Goal: Task Accomplishment & Management: Use online tool/utility

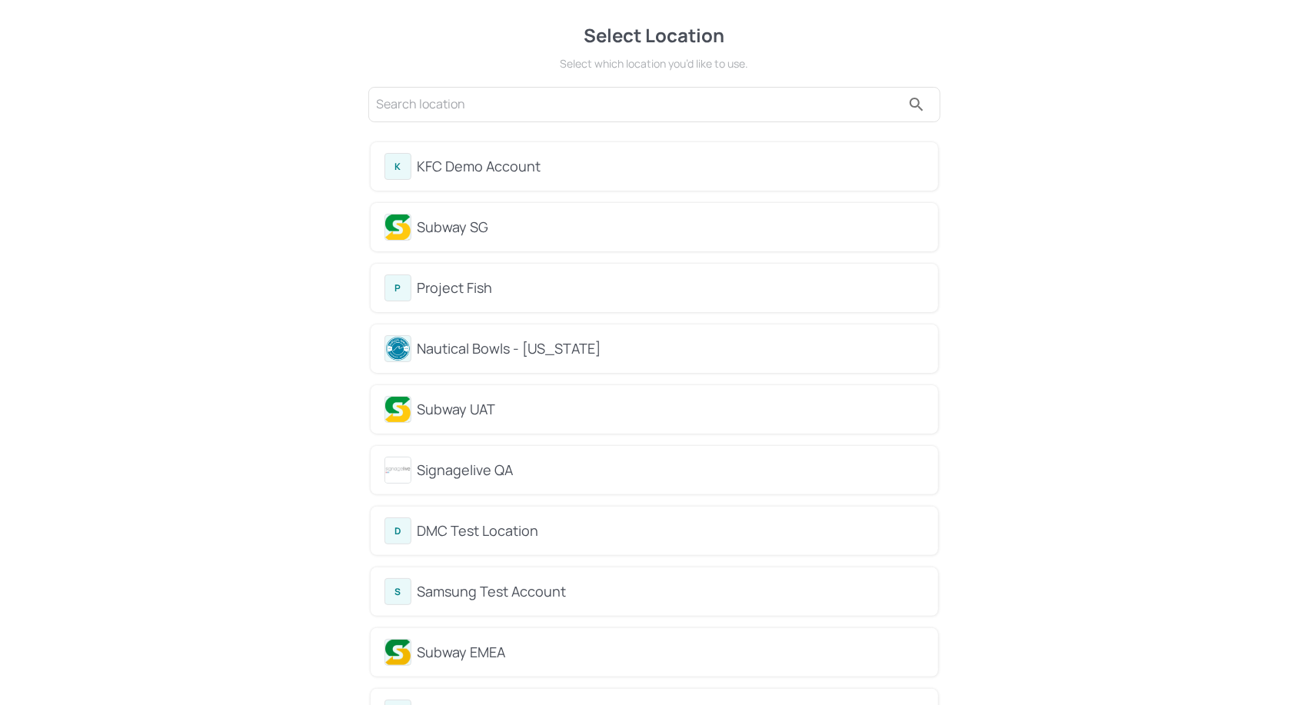
click at [490, 414] on div "Subway UAT" at bounding box center [671, 409] width 507 height 21
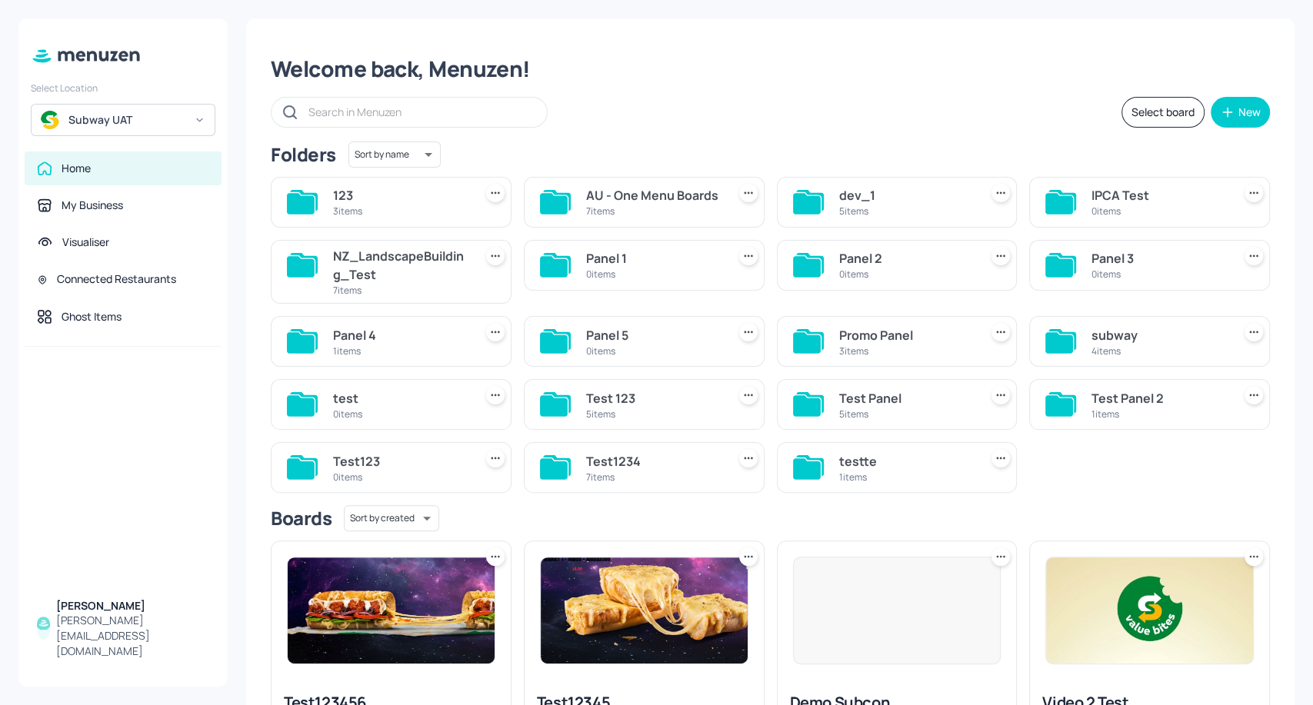
click at [369, 625] on img at bounding box center [391, 610] width 207 height 106
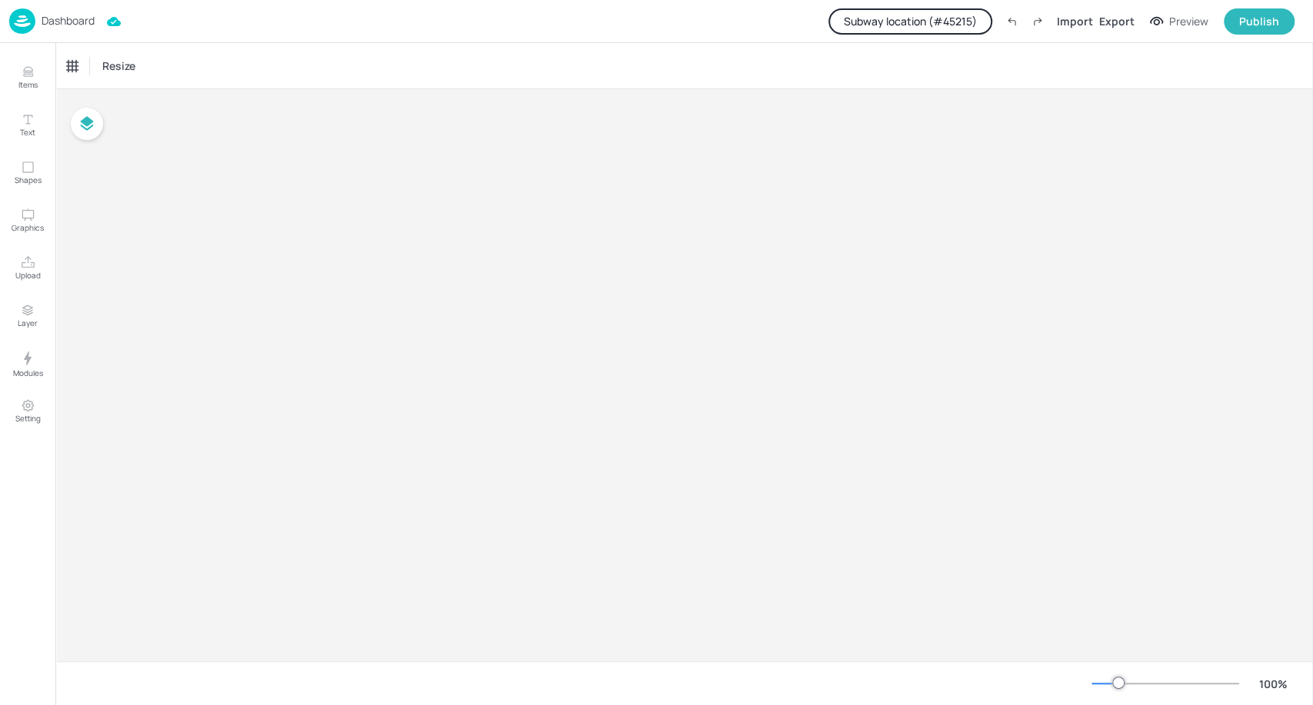
type input "$AUD - [GEOGRAPHIC_DATA]"
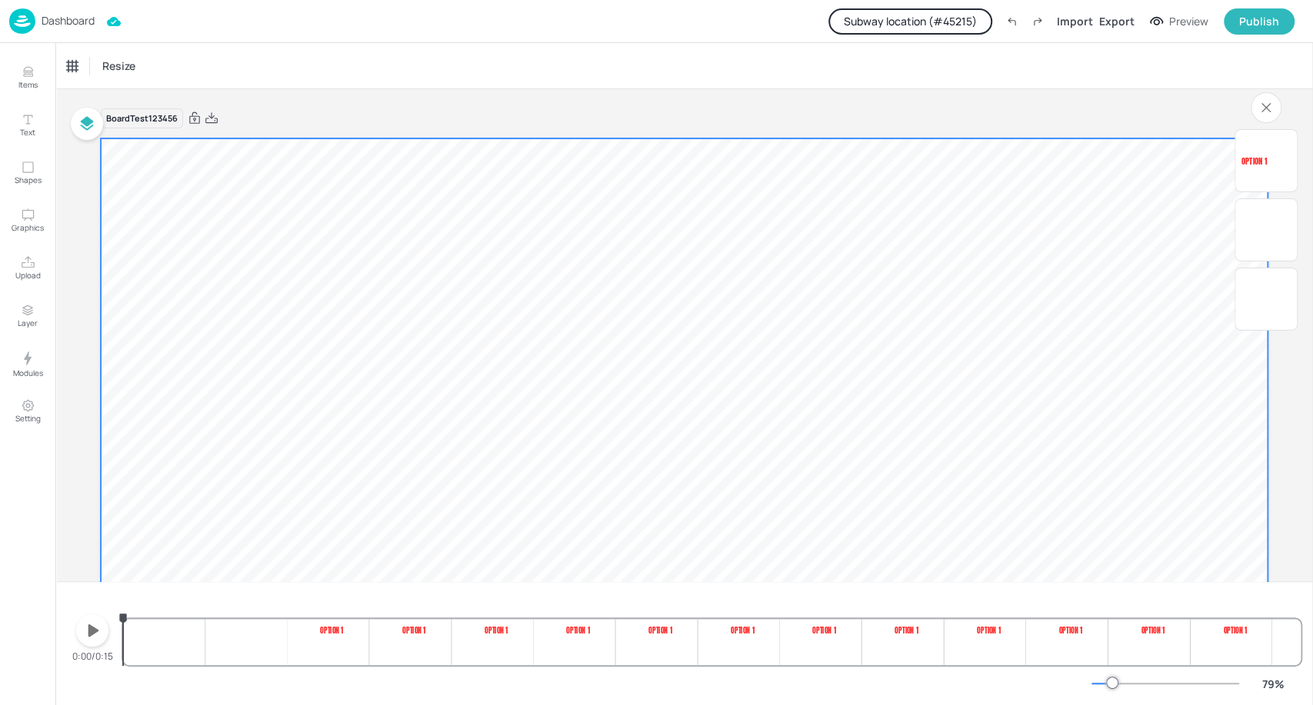
scroll to position [140, 0]
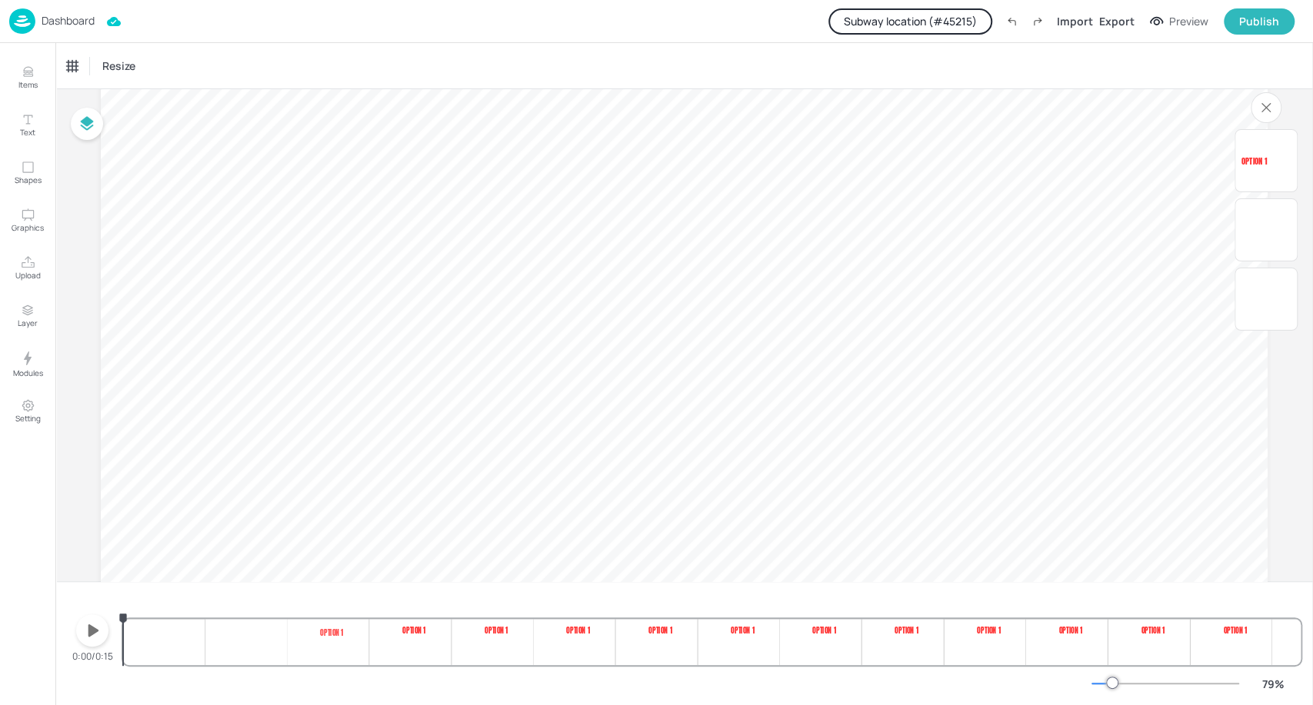
click at [105, 638] on button "button" at bounding box center [92, 630] width 32 height 32
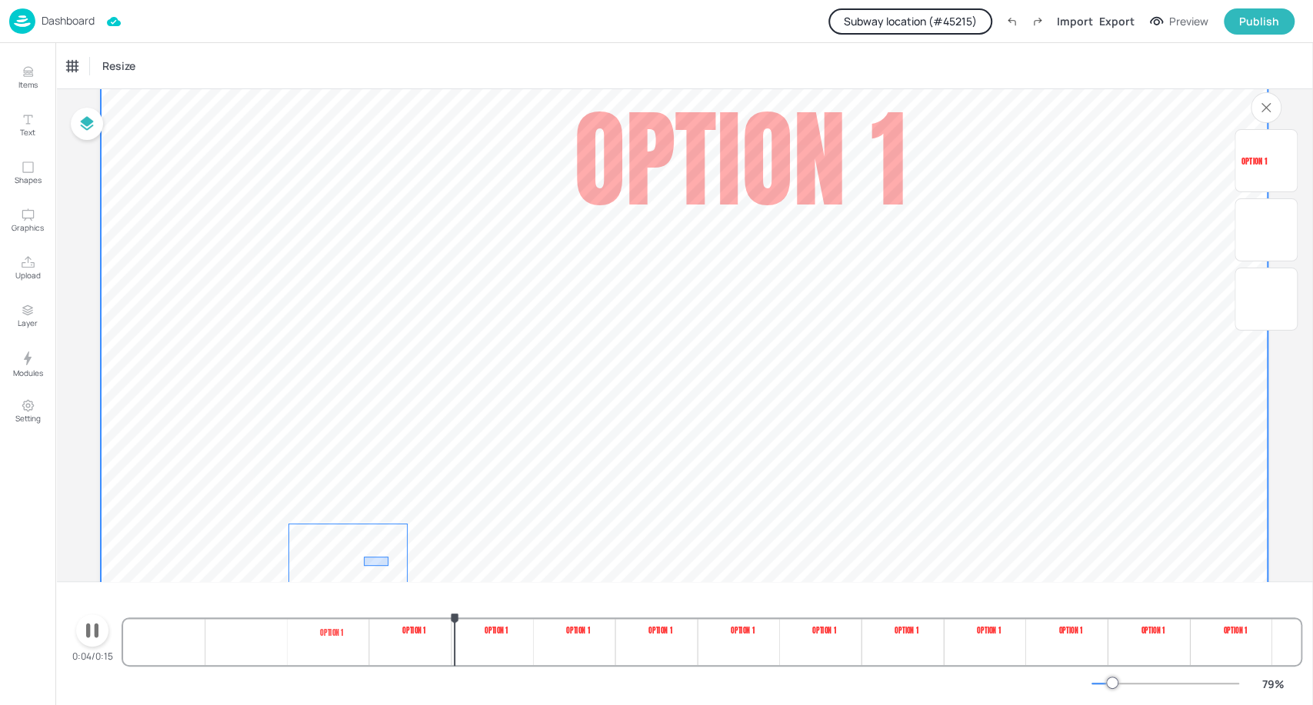
drag, startPoint x: 364, startPoint y: 557, endPoint x: 388, endPoint y: 566, distance: 26.3
click at [388, 566] on span "1.25" at bounding box center [351, 561] width 108 height 68
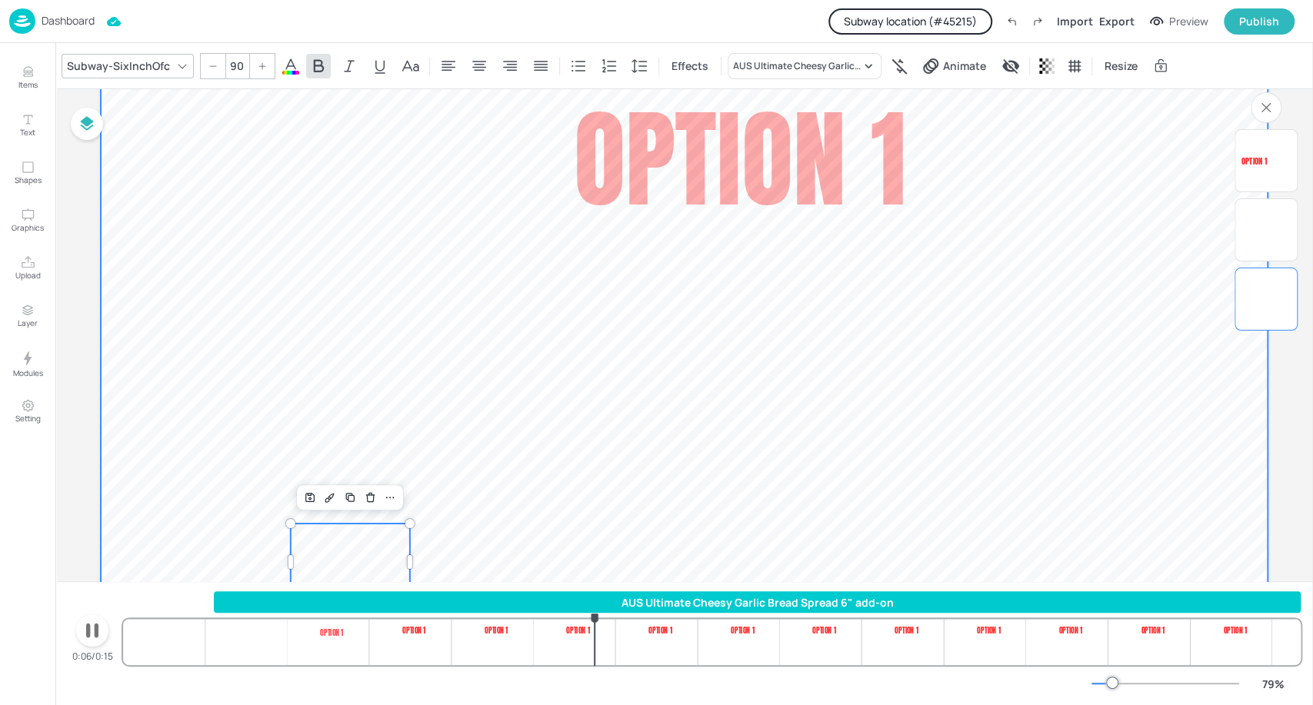
click at [792, 182] on span "OPTION 1" at bounding box center [740, 159] width 333 height 160
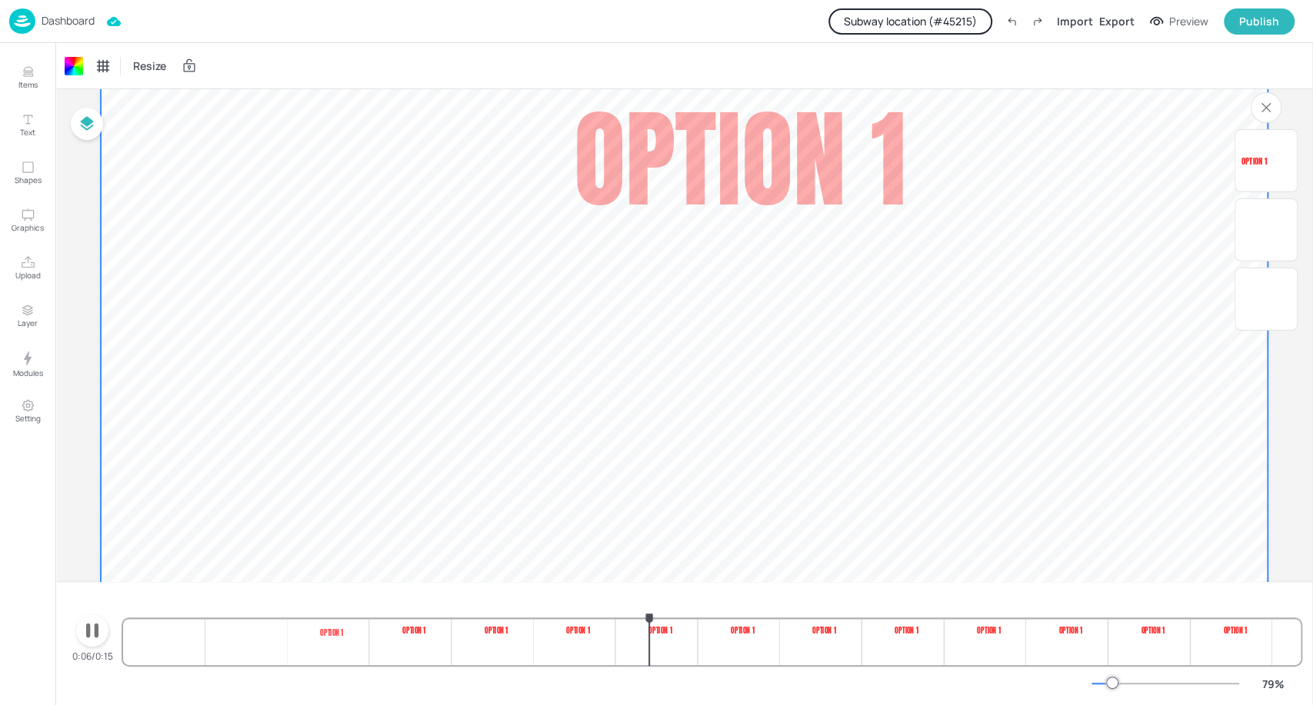
click at [792, 182] on span "OPTION 1" at bounding box center [740, 159] width 333 height 160
drag, startPoint x: 747, startPoint y: 167, endPoint x: 757, endPoint y: 155, distance: 15.4
click at [757, 155] on span "OPTION 1" at bounding box center [740, 159] width 333 height 160
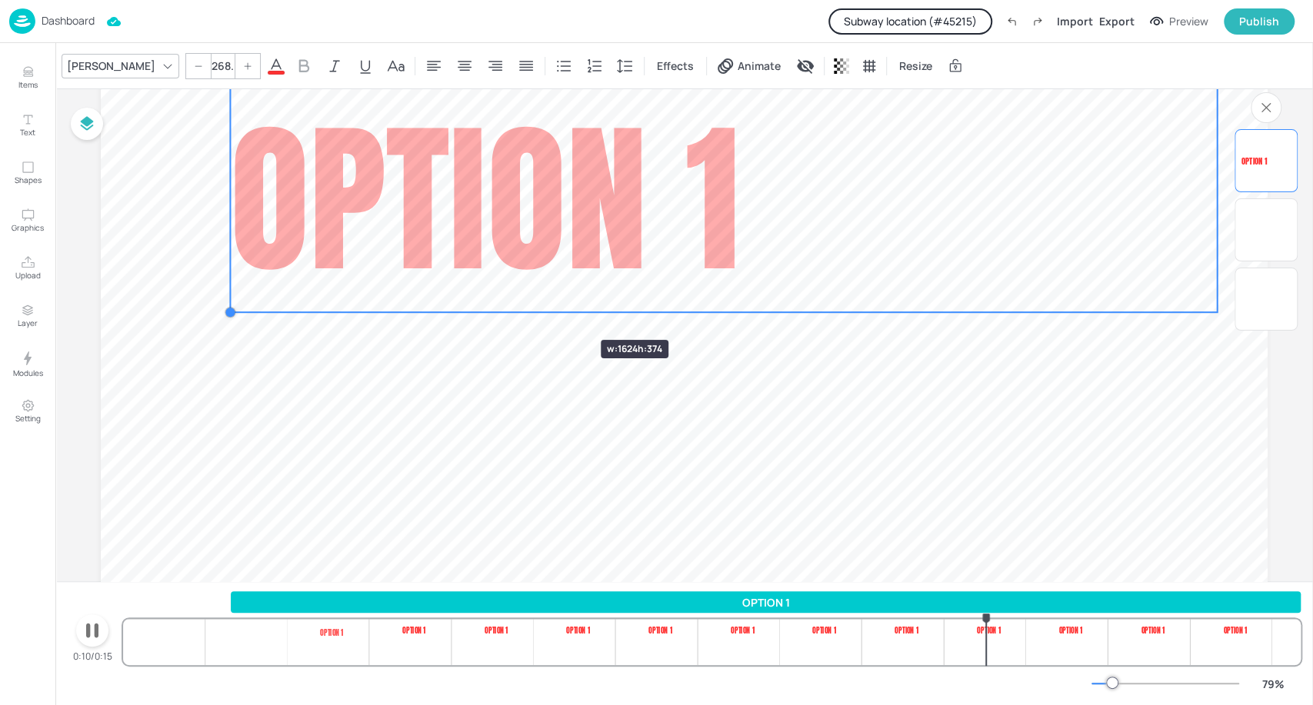
drag, startPoint x: 551, startPoint y: 256, endPoint x: 557, endPoint y: 312, distance: 56.5
click at [557, 312] on div "1.25 2.50 OPTION 1" at bounding box center [684, 326] width 1166 height 656
type input "268.8"
click at [603, 552] on span "2.50" at bounding box center [656, 561] width 115 height 68
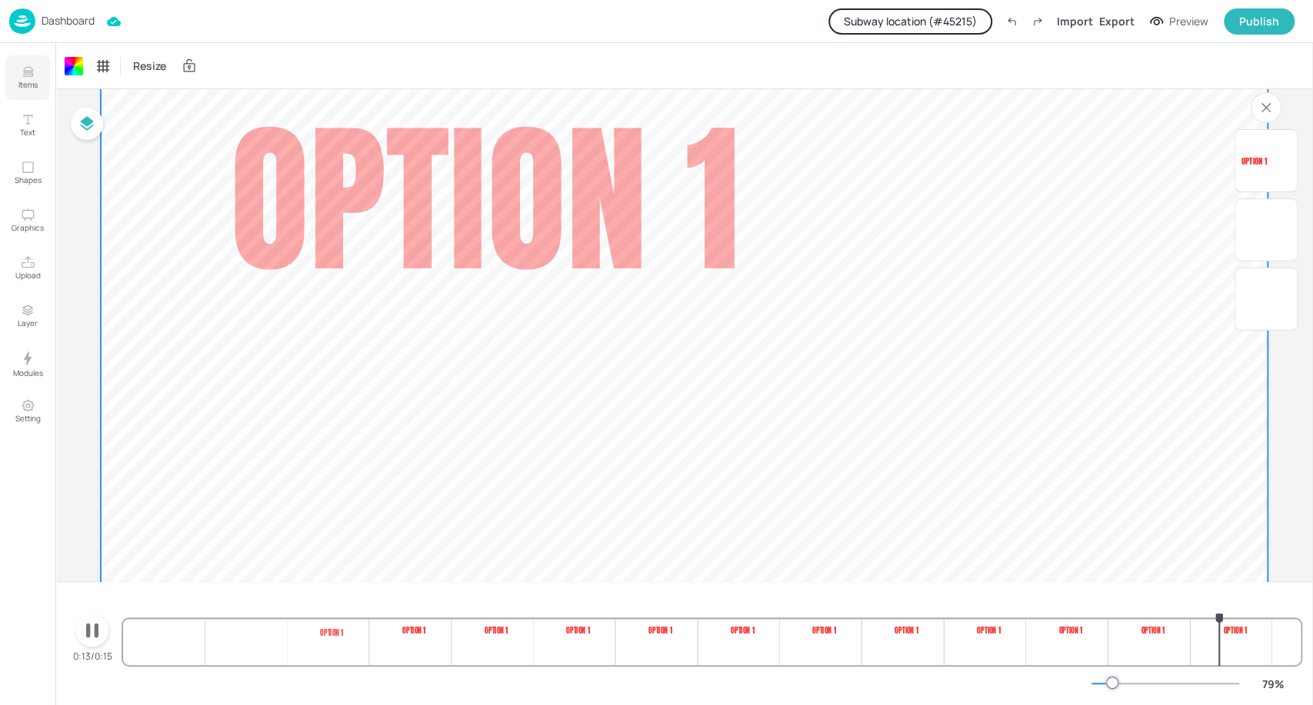
click at [32, 82] on p "Items" at bounding box center [27, 84] width 19 height 11
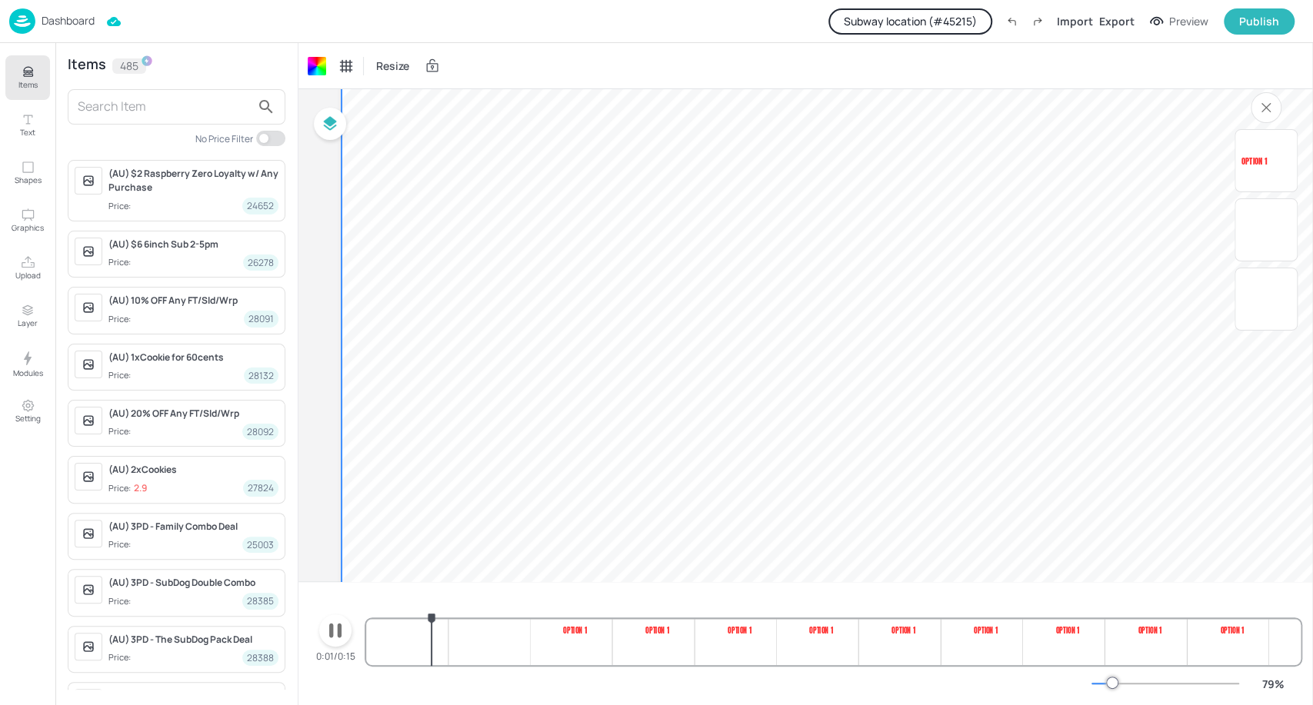
click at [268, 143] on input "checkbox" at bounding box center [264, 138] width 46 height 15
checkbox input "true"
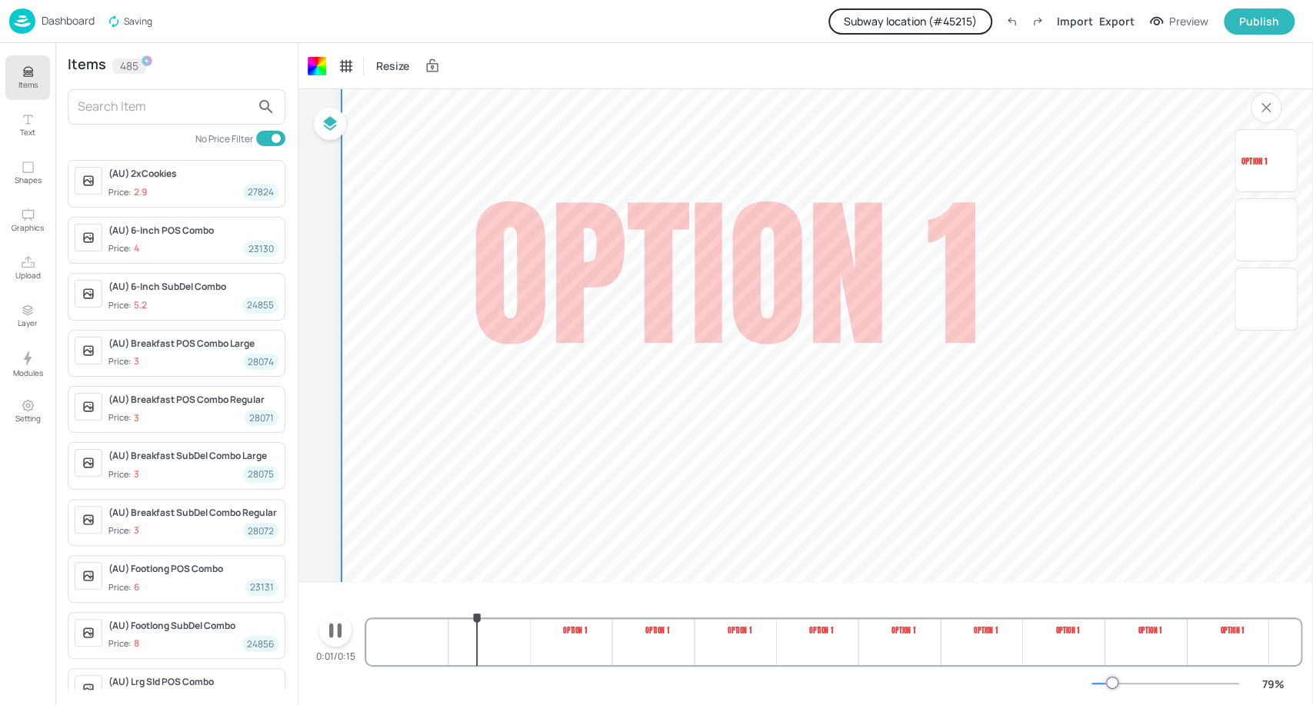
click at [225, 291] on div "(AU) 6-Inch SubDel Combo" at bounding box center [193, 287] width 170 height 14
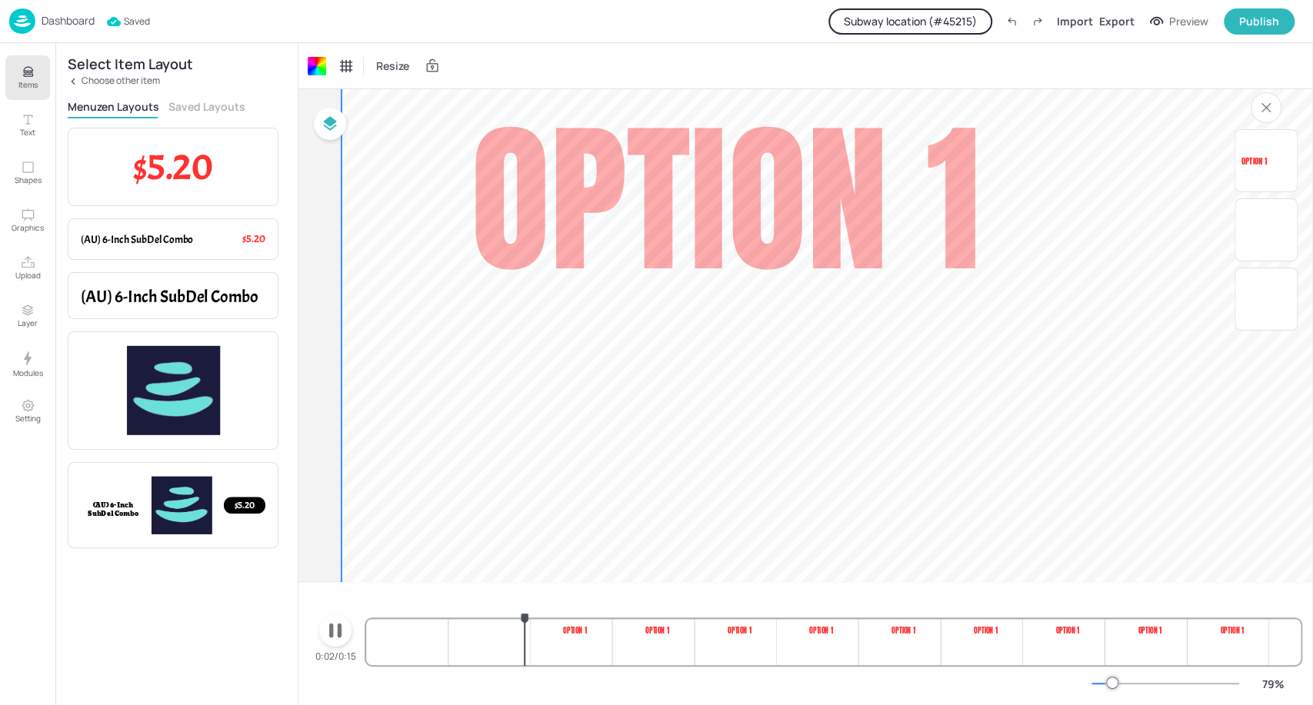
click at [215, 172] on p "$5.20" at bounding box center [173, 167] width 185 height 52
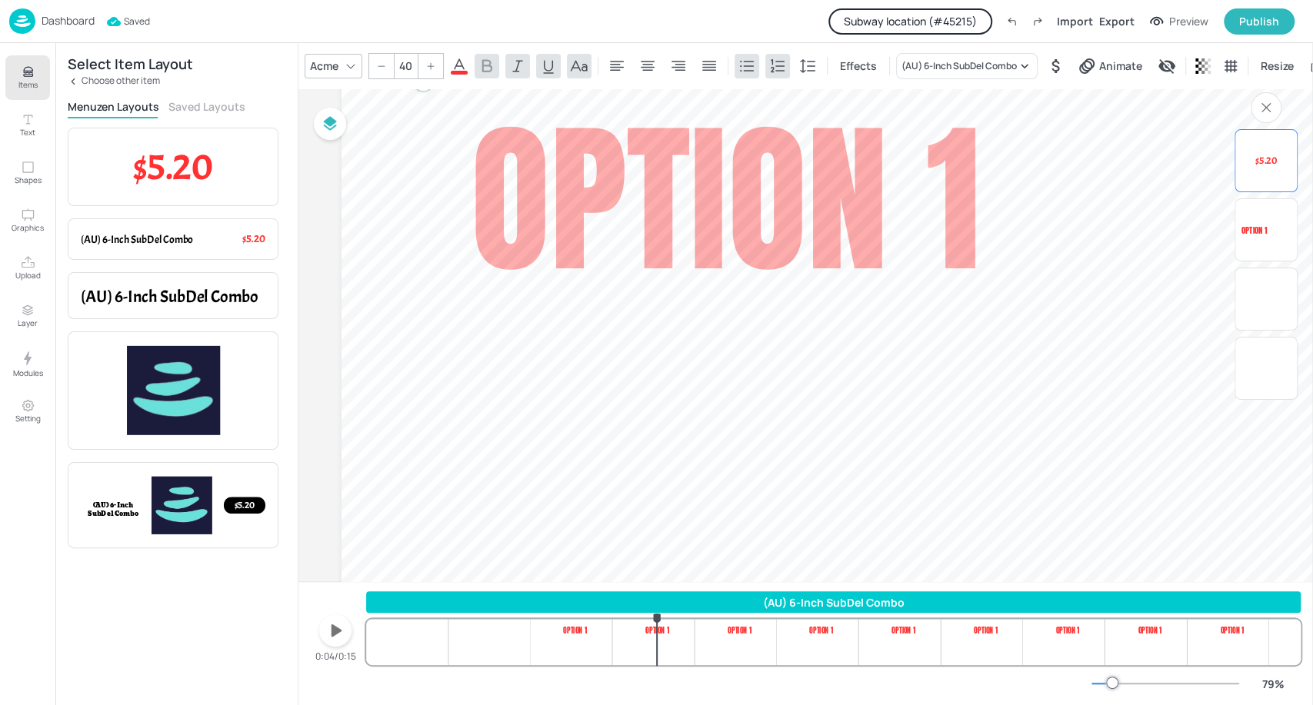
click at [1271, 149] on div "$5.20" at bounding box center [1265, 160] width 49 height 49
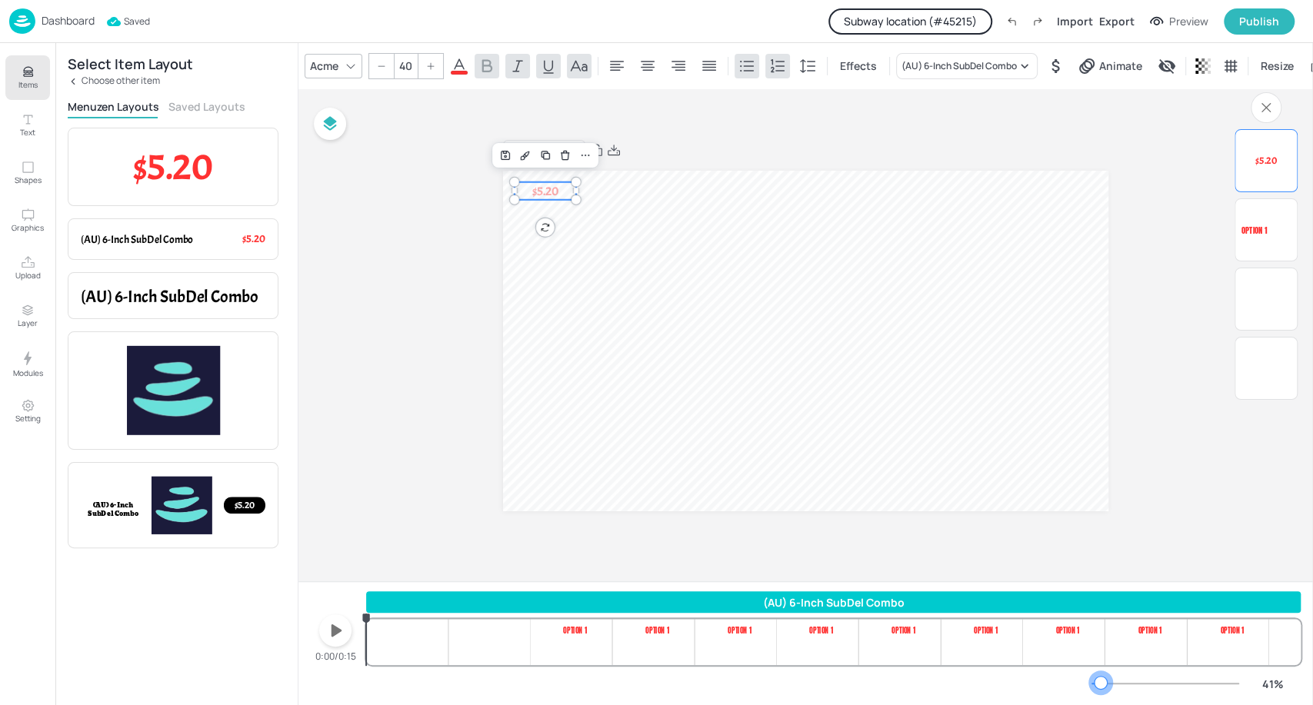
drag, startPoint x: 1109, startPoint y: 677, endPoint x: 1100, endPoint y: 682, distance: 10.0
click at [1100, 682] on div at bounding box center [1100, 683] width 12 height 12
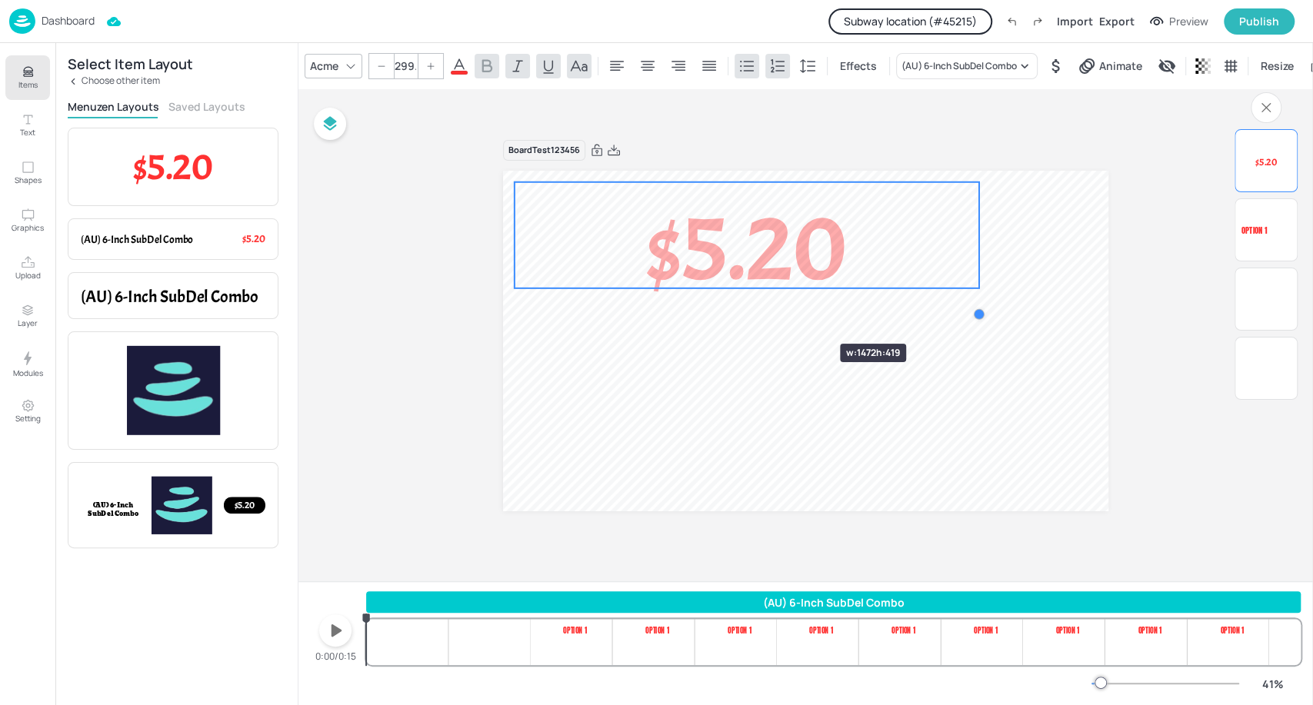
drag, startPoint x: 572, startPoint y: 201, endPoint x: 800, endPoint y: 318, distance: 256.5
click at [800, 318] on div "1.25 2.50 OPTION 1 $5.20" at bounding box center [805, 341] width 605 height 341
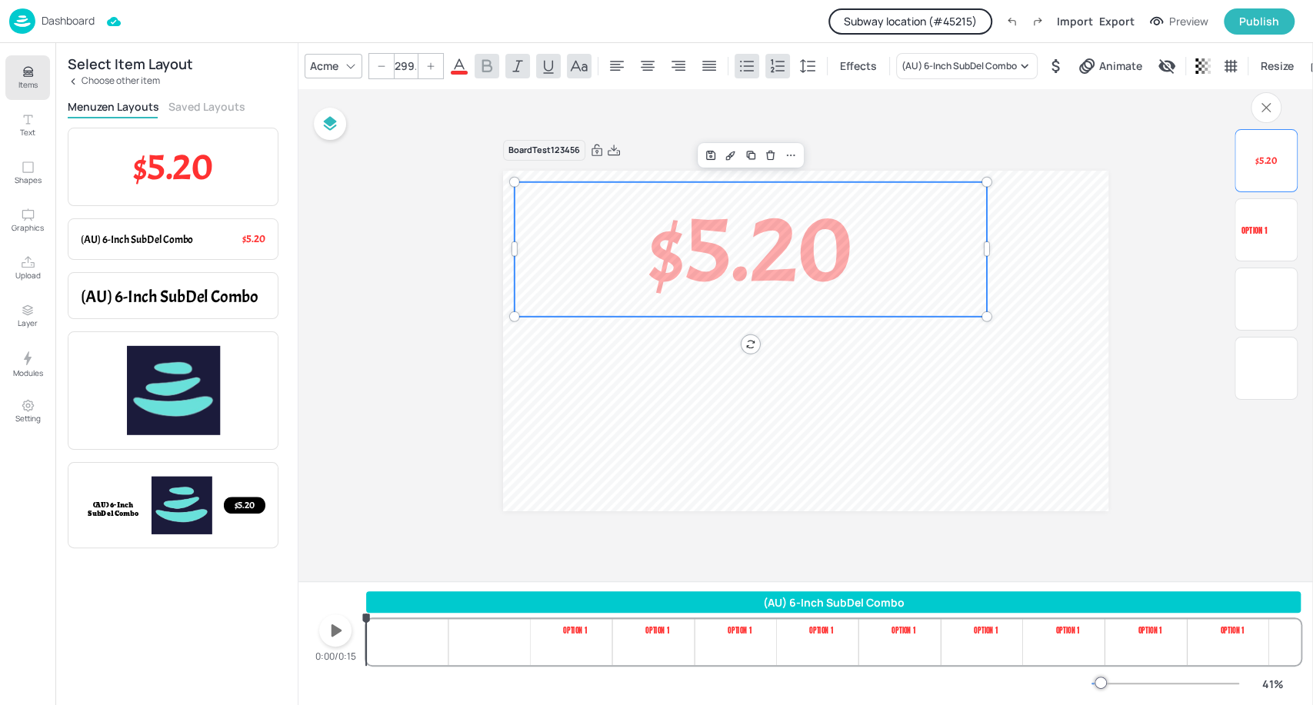
type input "304.8"
click at [1110, 58] on span "Animate" at bounding box center [1120, 66] width 49 height 16
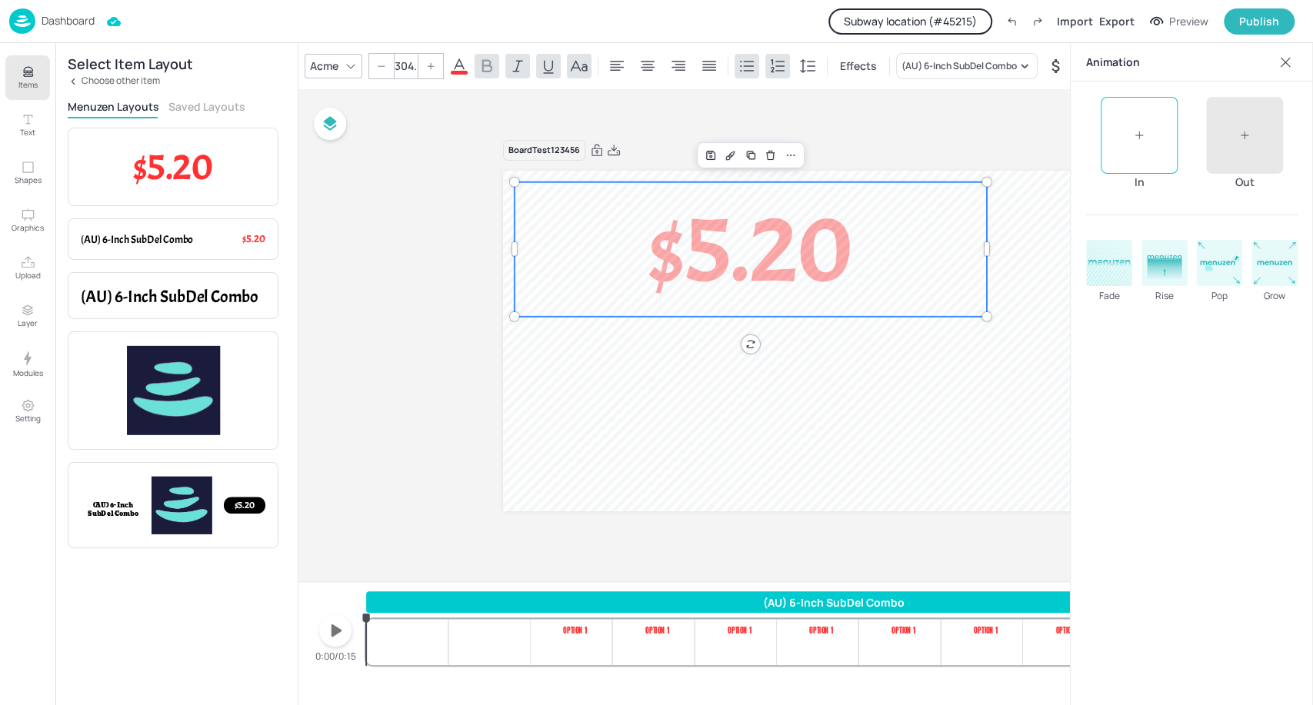
click at [1151, 165] on div at bounding box center [1138, 135] width 77 height 77
click at [1156, 265] on rect at bounding box center [1164, 268] width 34 height 21
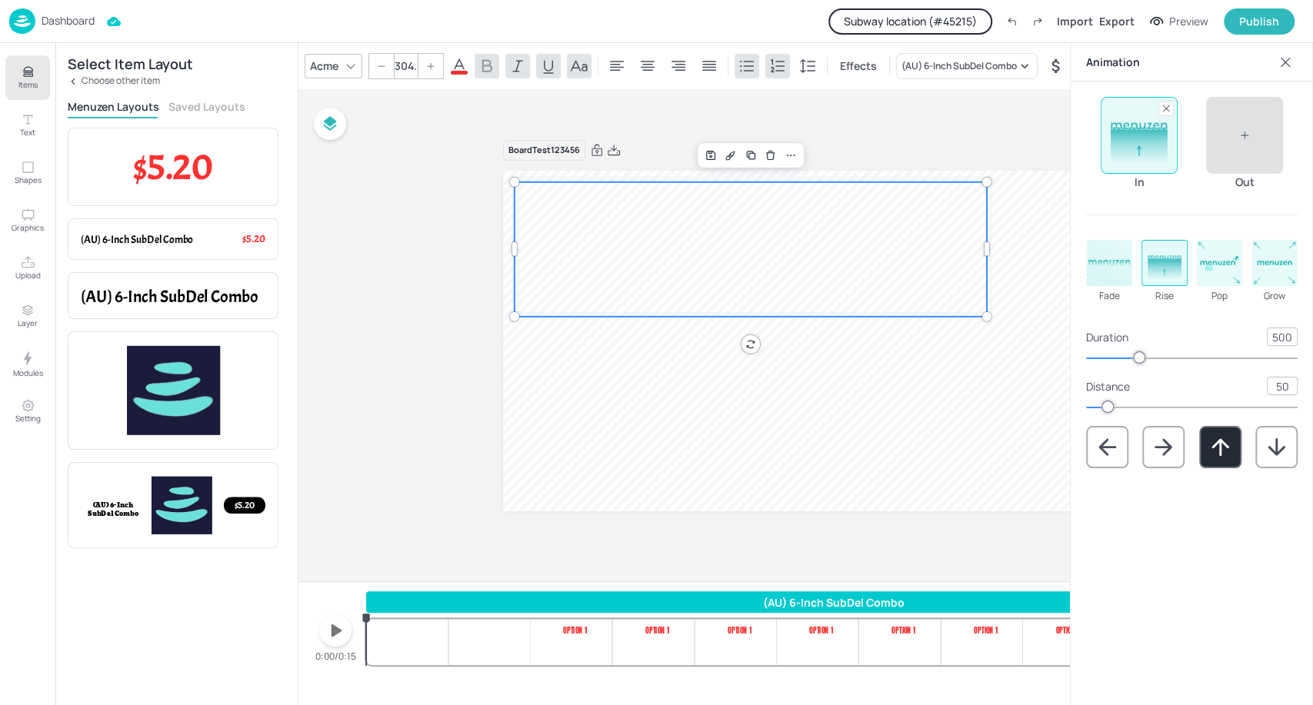
click at [1233, 121] on div at bounding box center [1244, 135] width 77 height 77
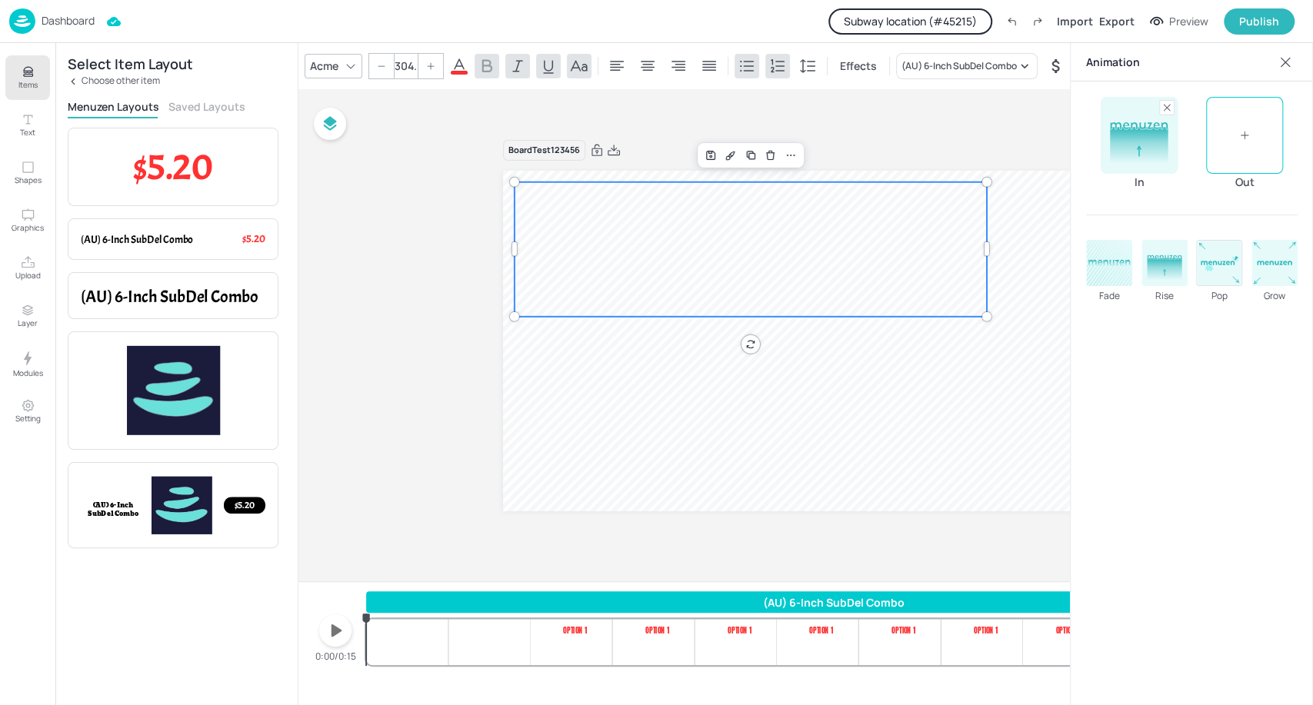
click at [1217, 266] on rect at bounding box center [1218, 263] width 45 height 45
click at [1286, 57] on icon at bounding box center [1284, 62] width 15 height 15
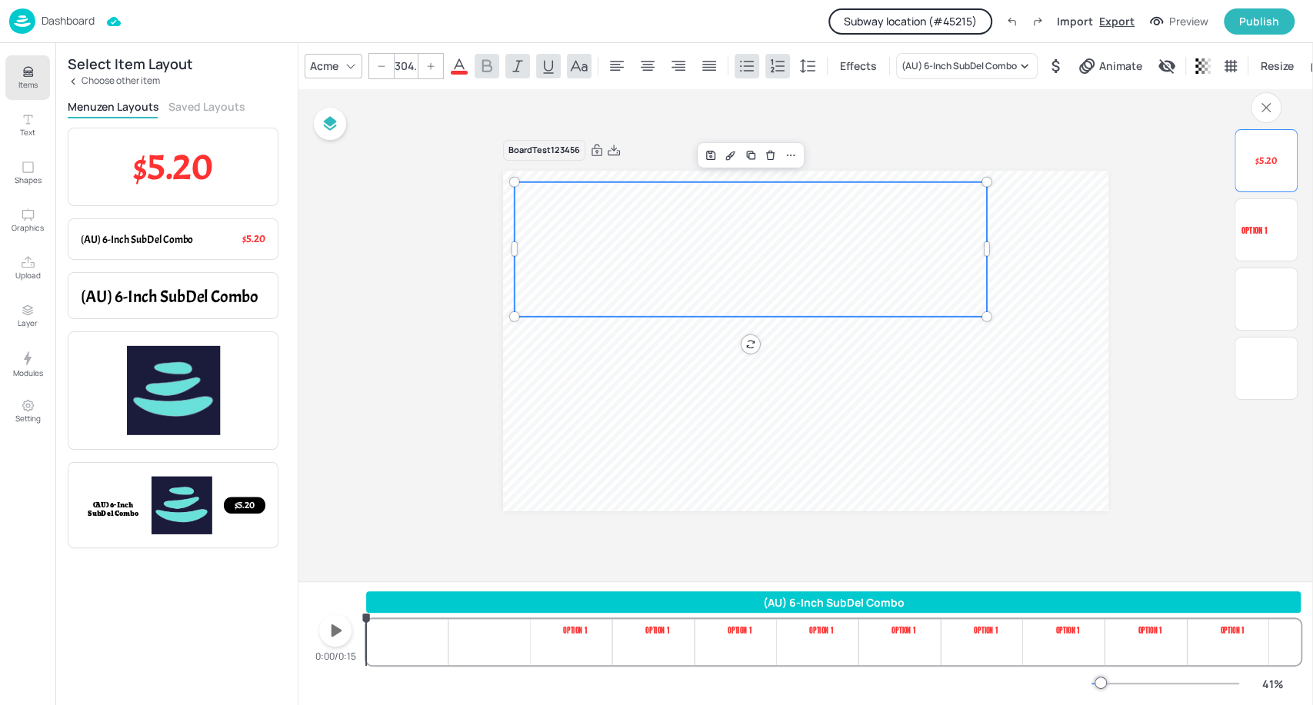
click at [1123, 22] on div "Export" at bounding box center [1116, 21] width 35 height 16
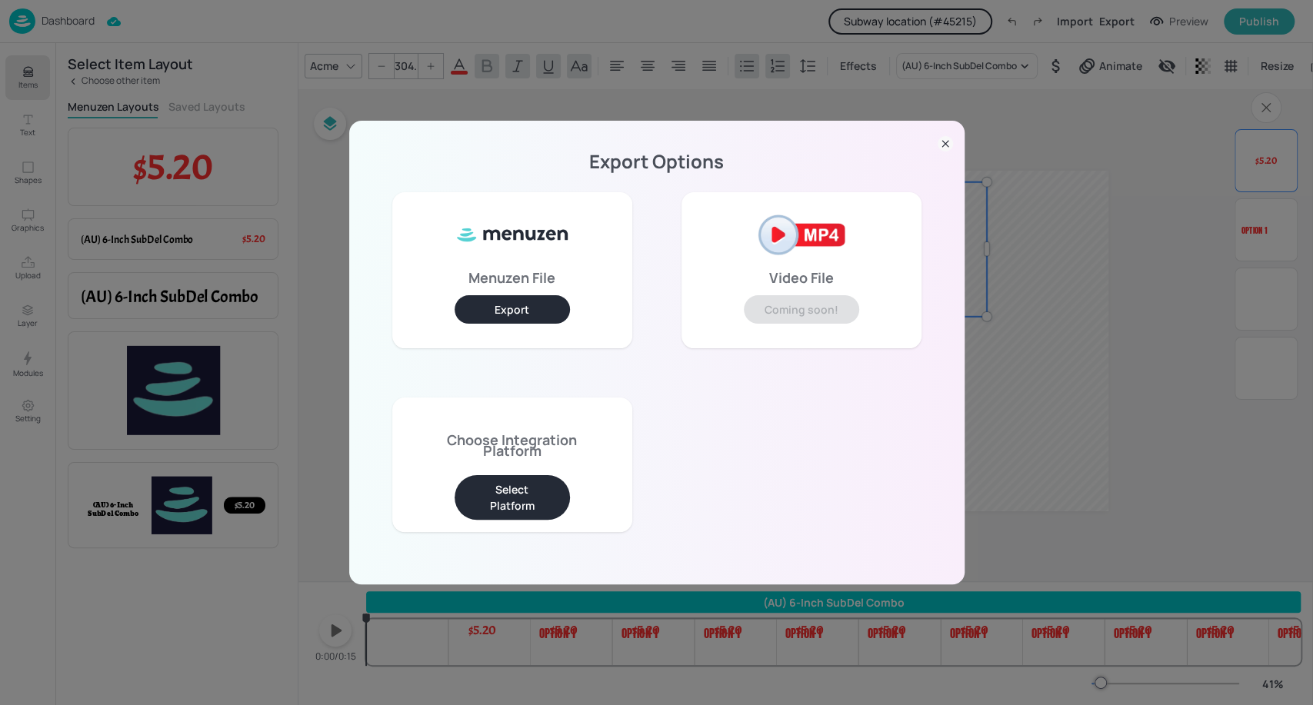
click at [538, 490] on button "Select Platform" at bounding box center [511, 497] width 115 height 45
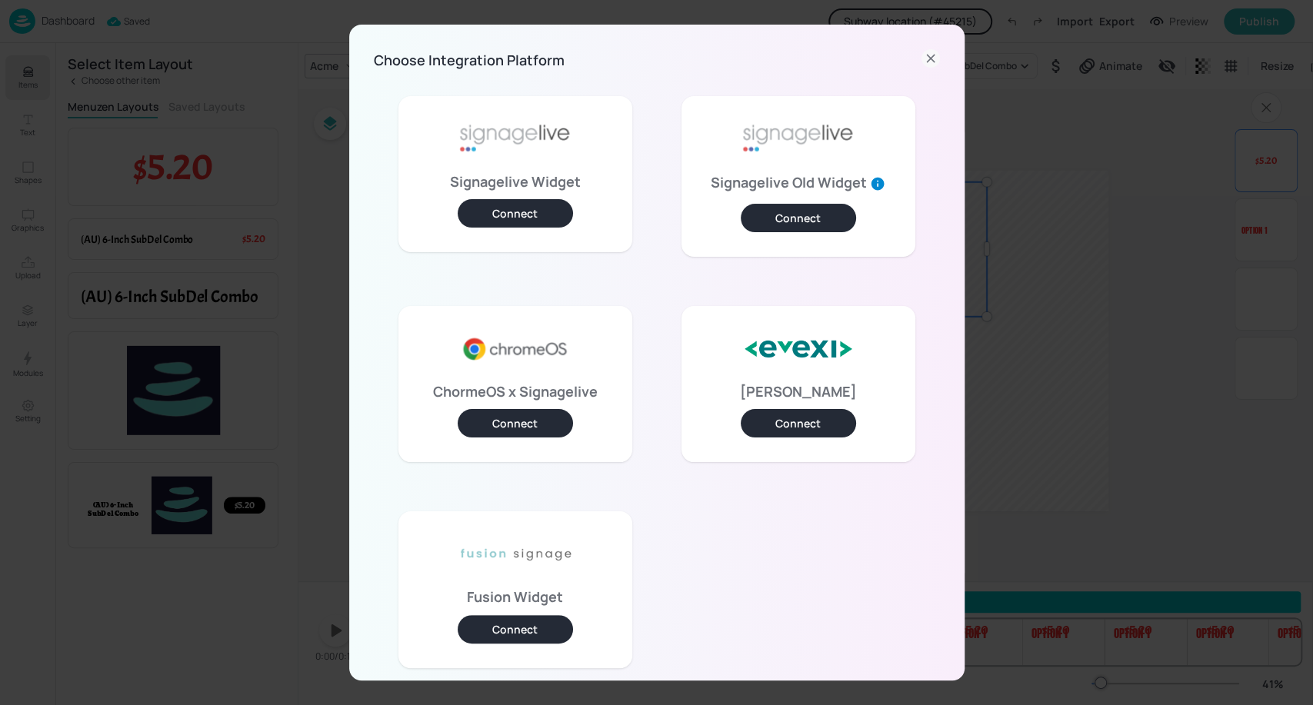
click at [547, 408] on div "ChormeOS x Signagelive Connect" at bounding box center [515, 384] width 234 height 156
click at [545, 408] on div "ChormeOS x Signagelive Connect" at bounding box center [515, 384] width 234 height 156
click at [527, 418] on button "Connect" at bounding box center [515, 423] width 115 height 28
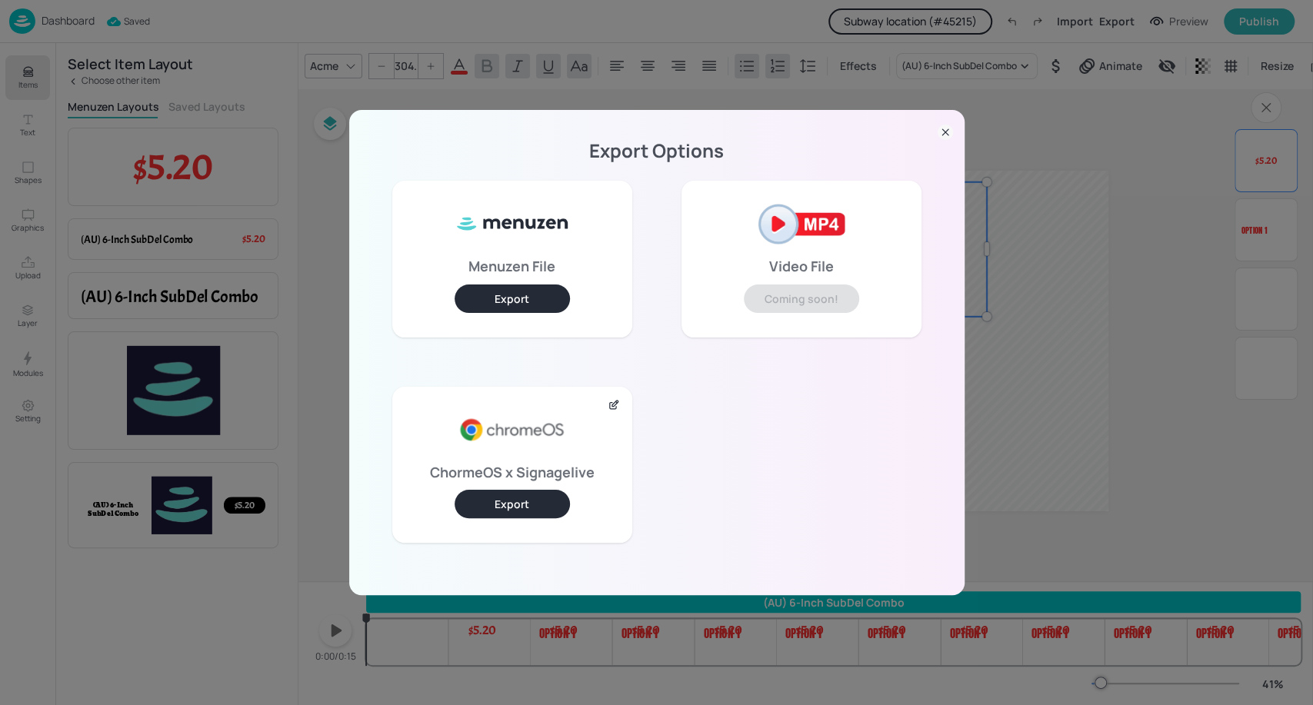
click at [483, 496] on button "Export" at bounding box center [511, 504] width 115 height 28
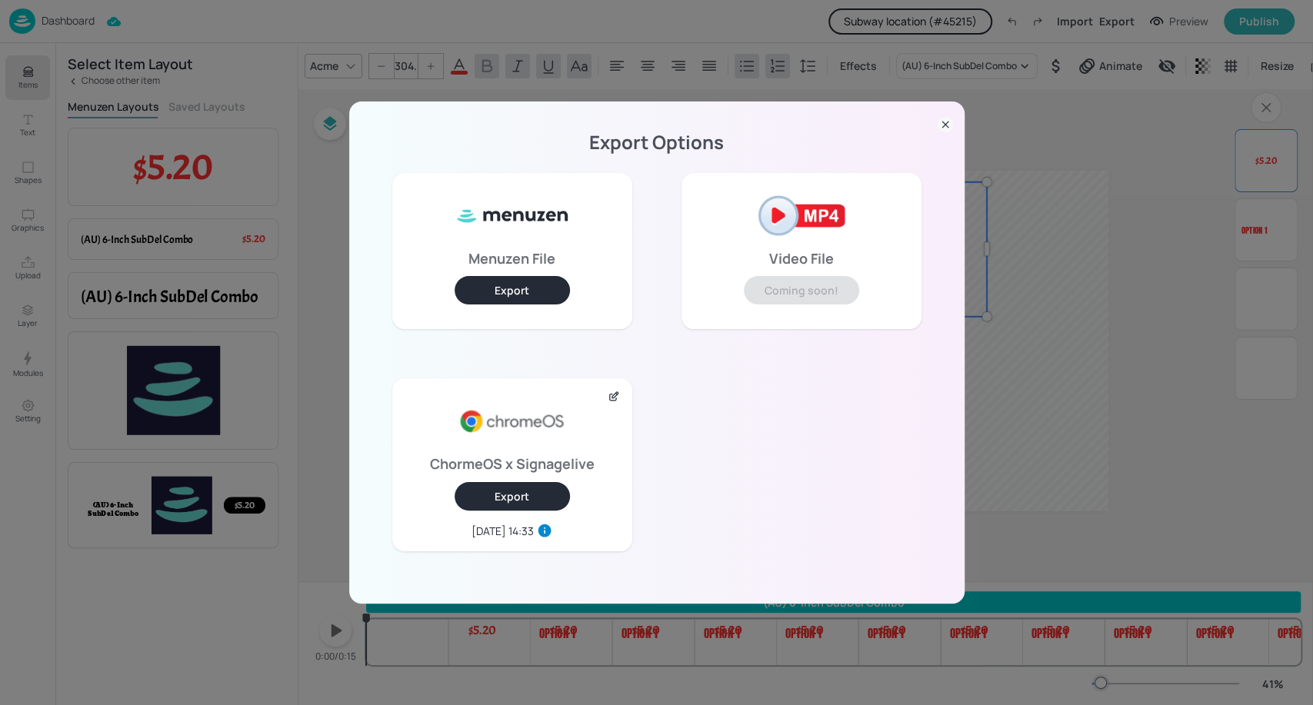
click at [939, 126] on icon at bounding box center [944, 124] width 15 height 15
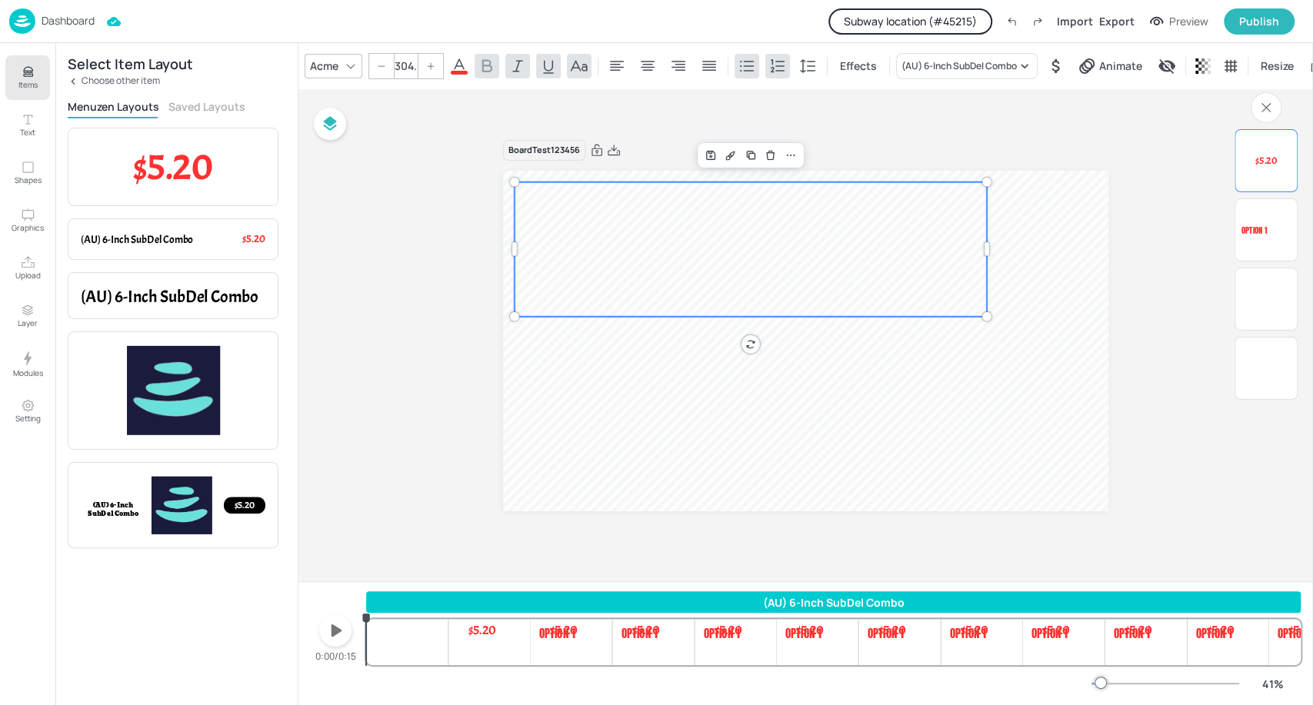
click at [17, 452] on div "Items Text Shapes Graphics Upload Layer Modules Setting" at bounding box center [27, 374] width 55 height 662
